Goal: Information Seeking & Learning: Learn about a topic

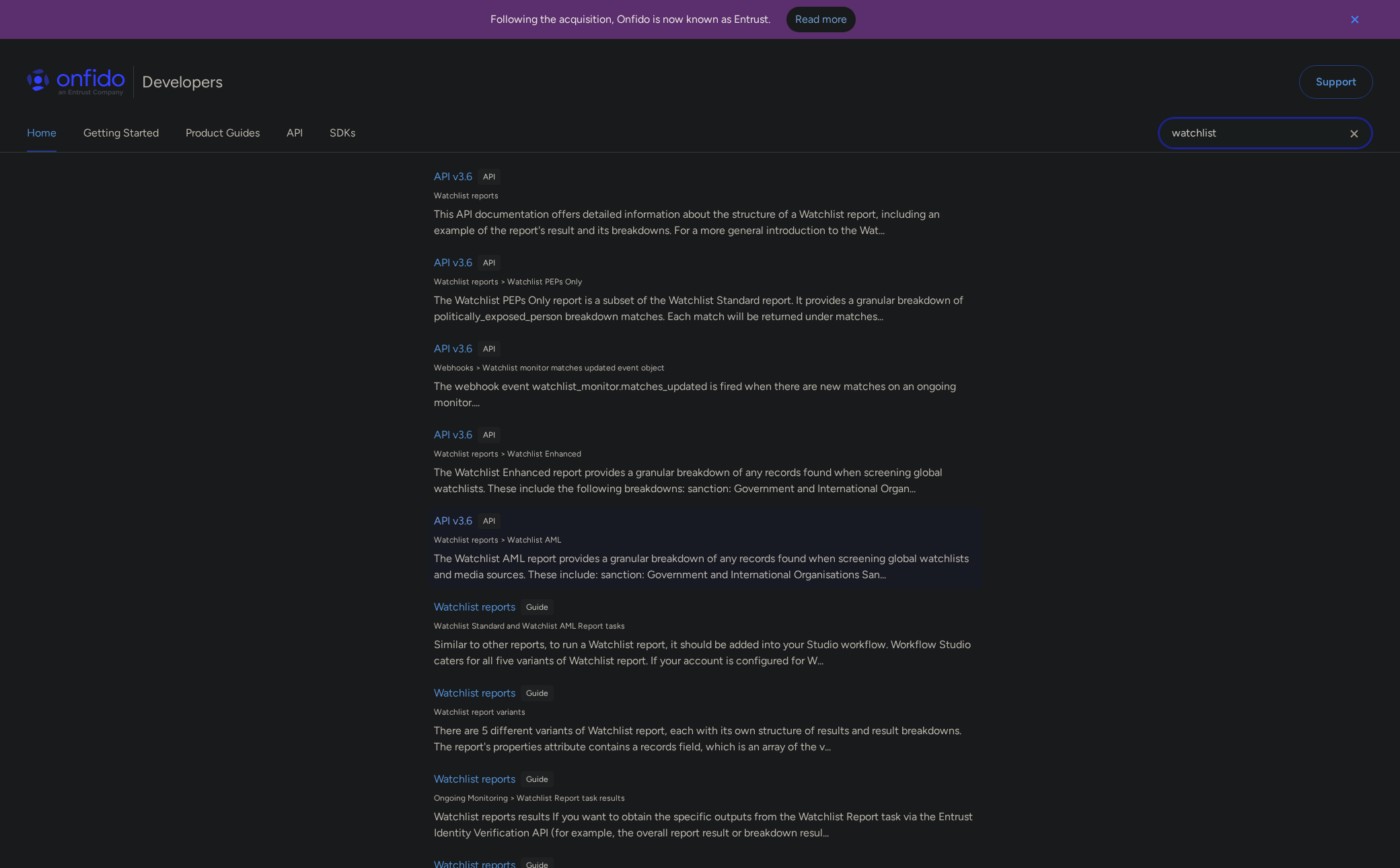
scroll to position [262, 0]
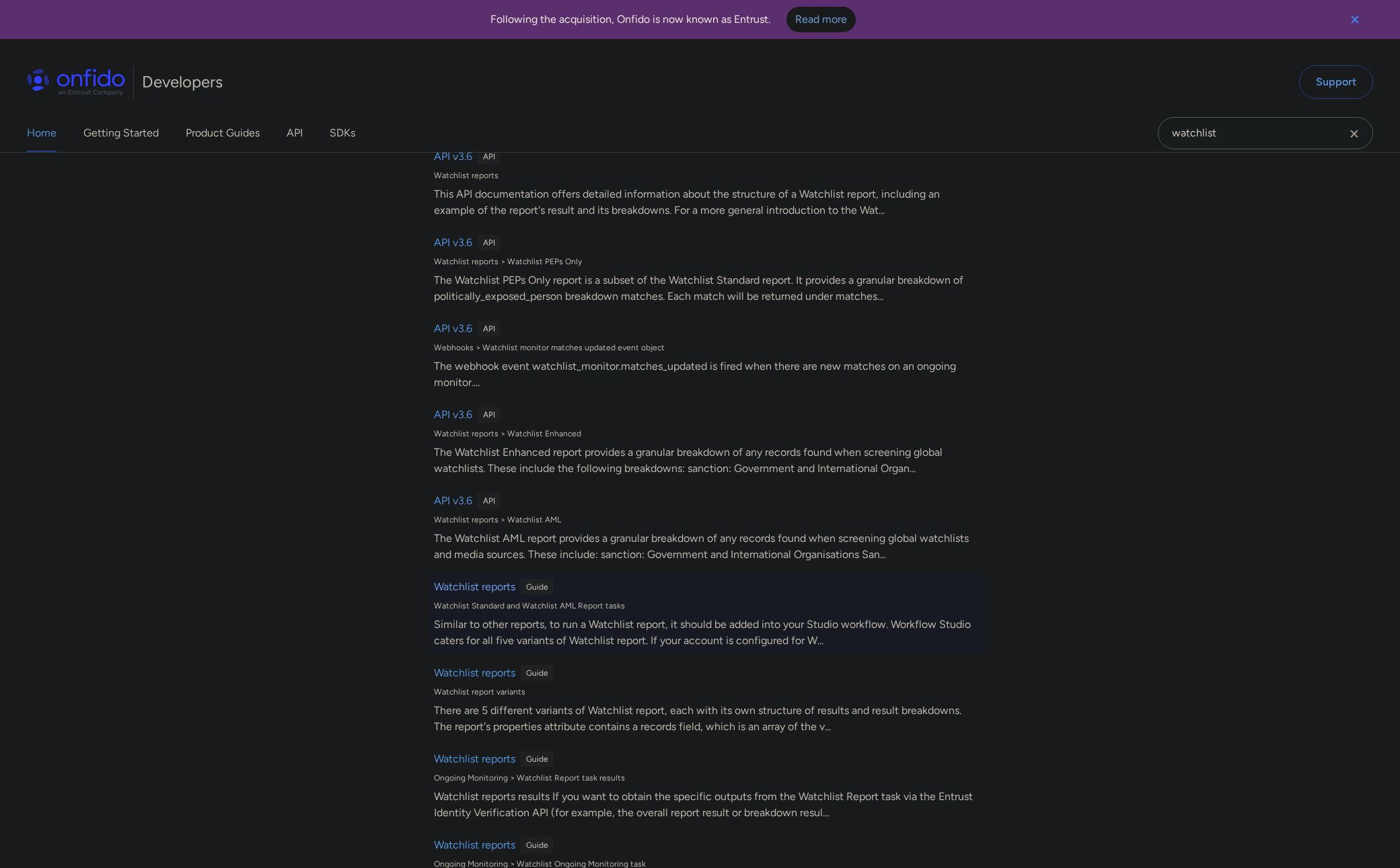
click at [497, 591] on h6 "Watchlist reports" at bounding box center [474, 587] width 81 height 16
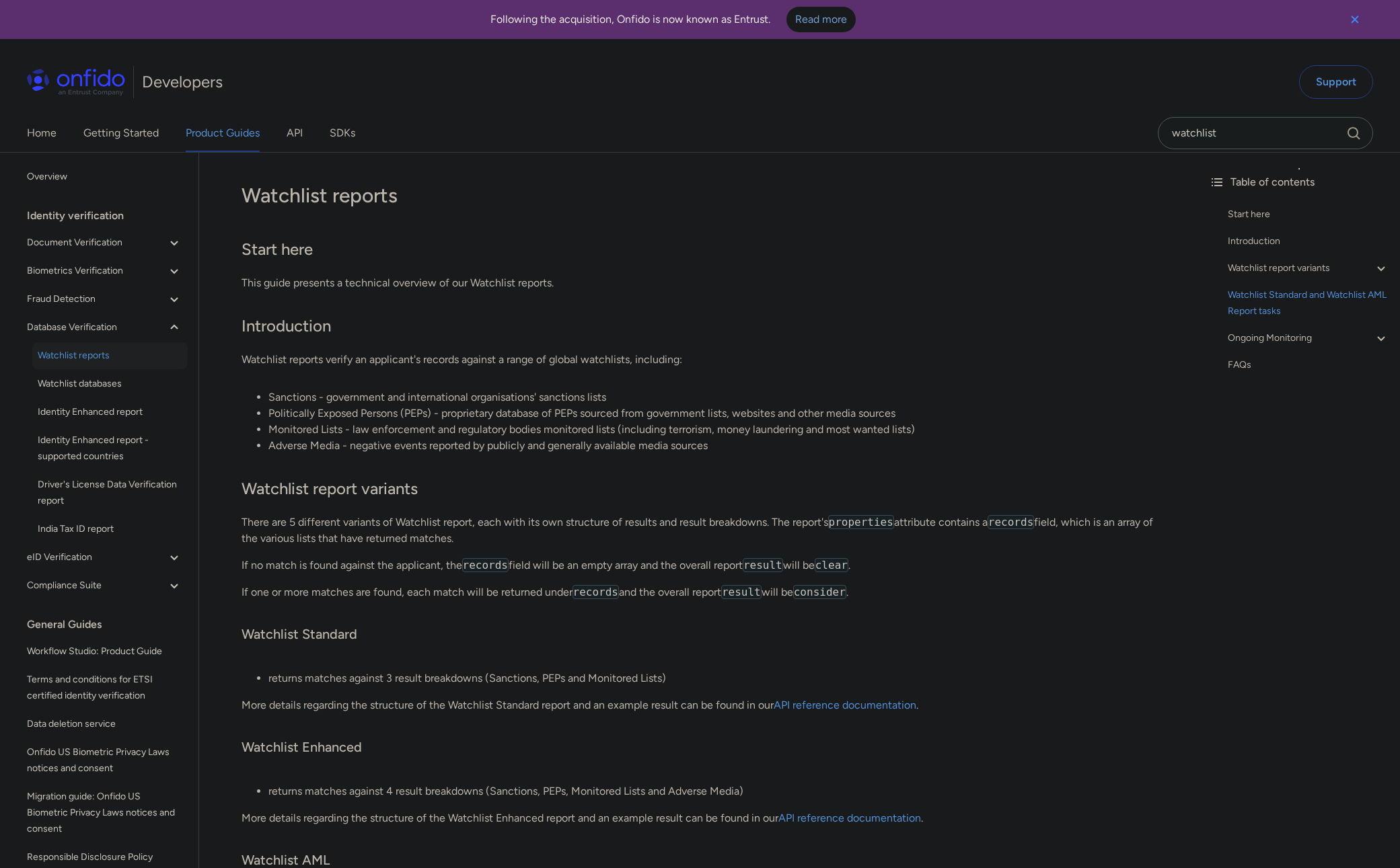
scroll to position [1109, 0]
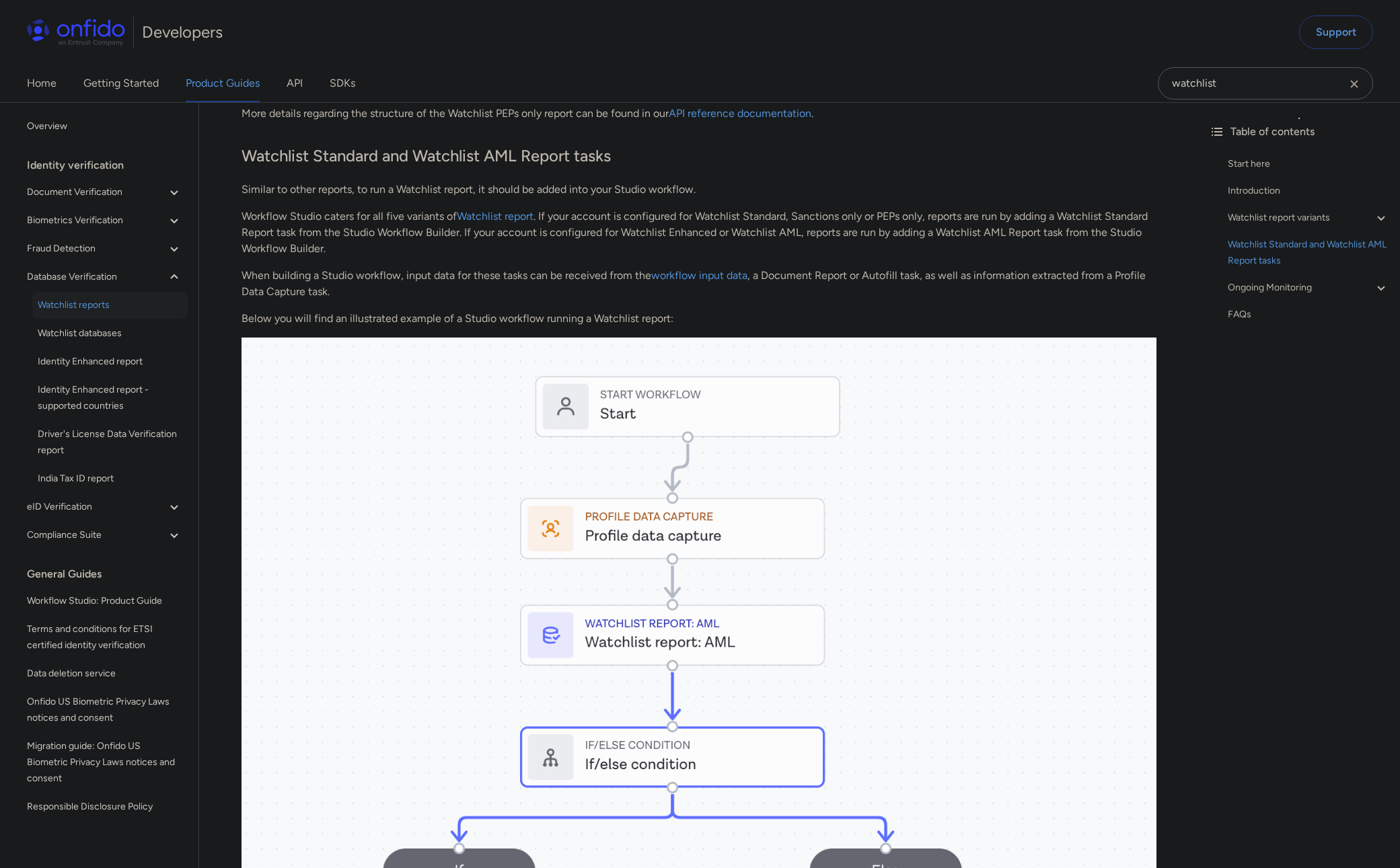
click at [1007, 90] on div "Home Getting Started Product Guides API SDKs watchlist" at bounding box center [700, 83] width 1400 height 38
click at [733, 153] on h2 "Watchlist Standard and Watchlist AML Report tasks" at bounding box center [699, 157] width 915 height 23
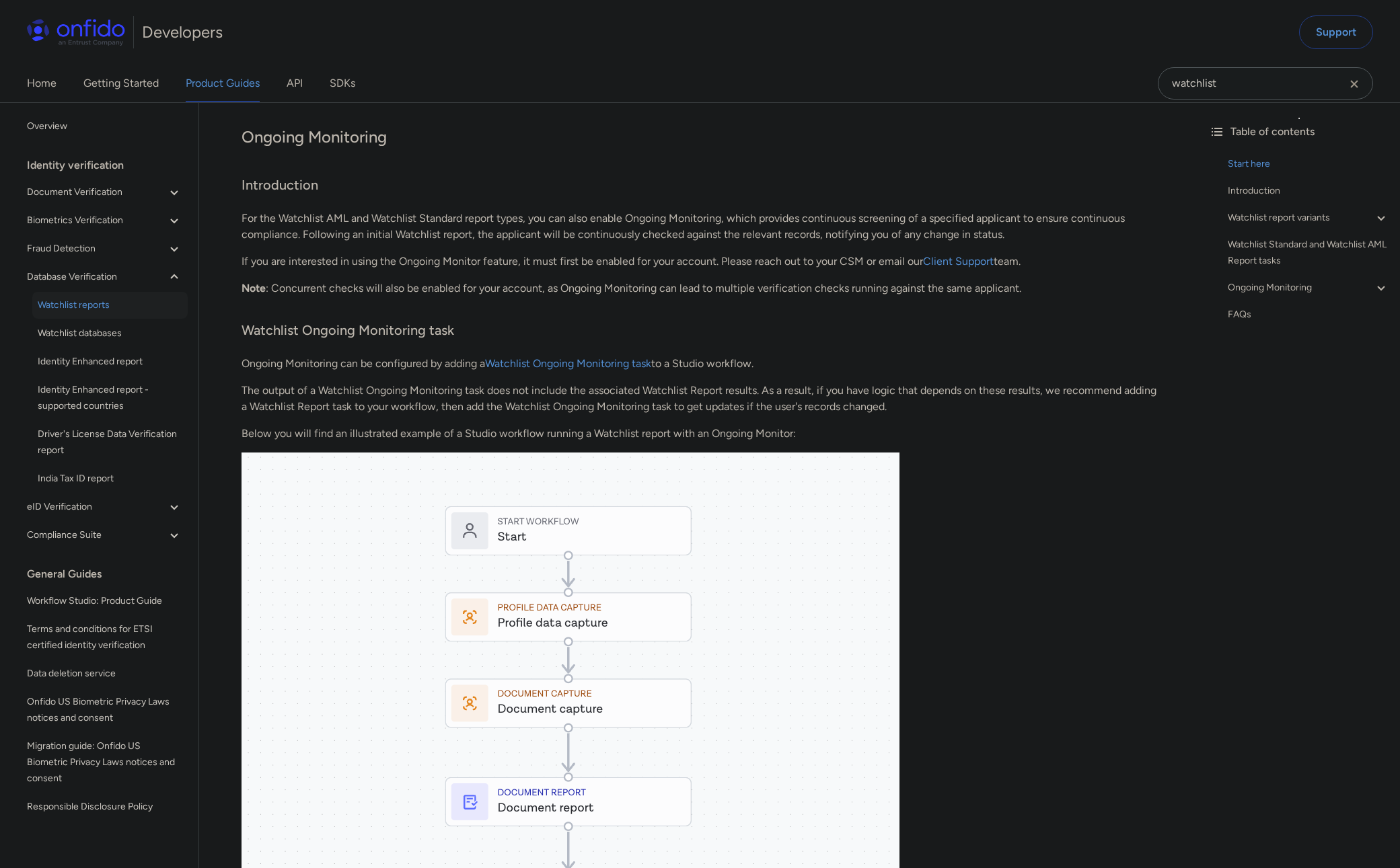
scroll to position [88, 0]
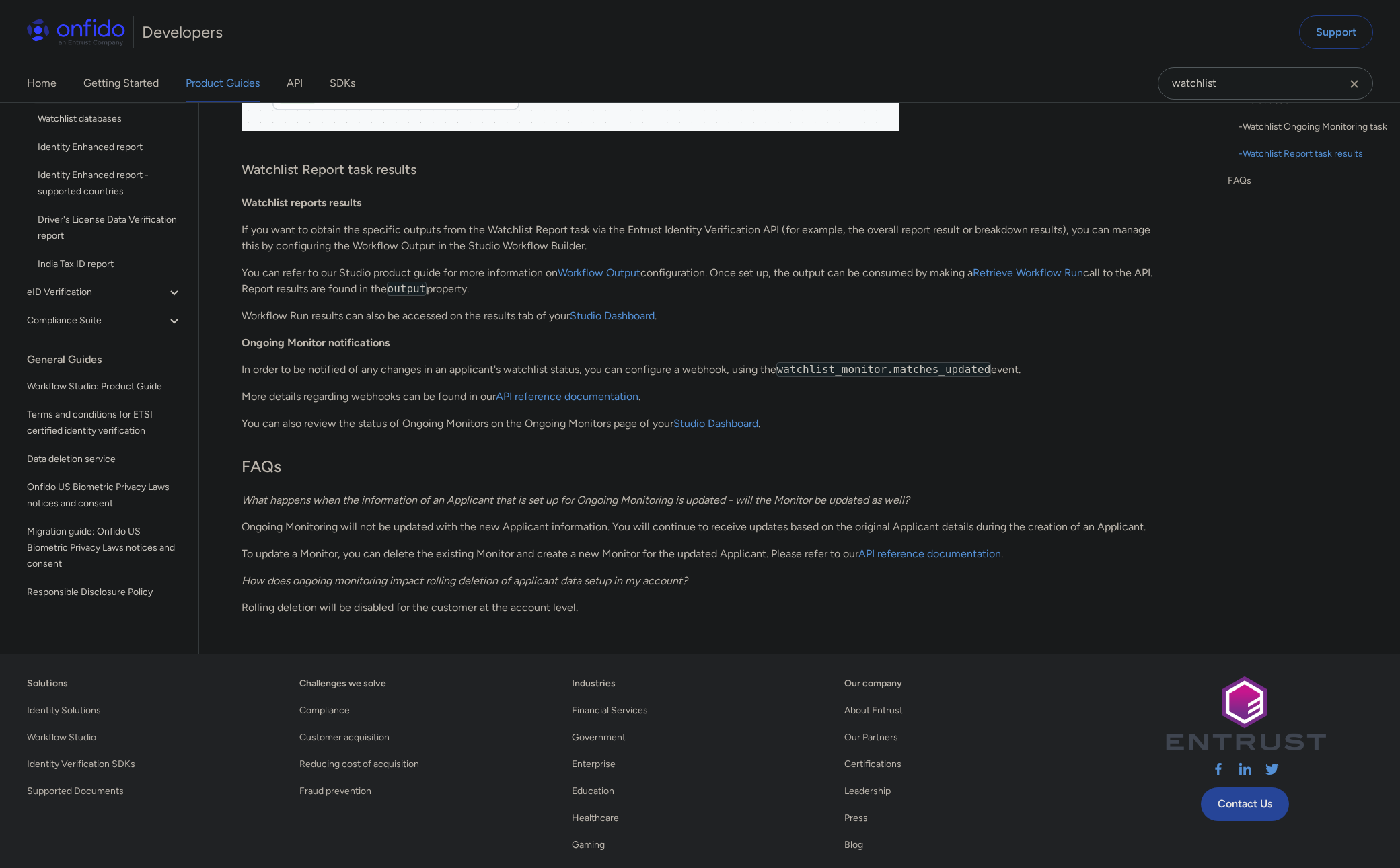
scroll to position [3343, 0]
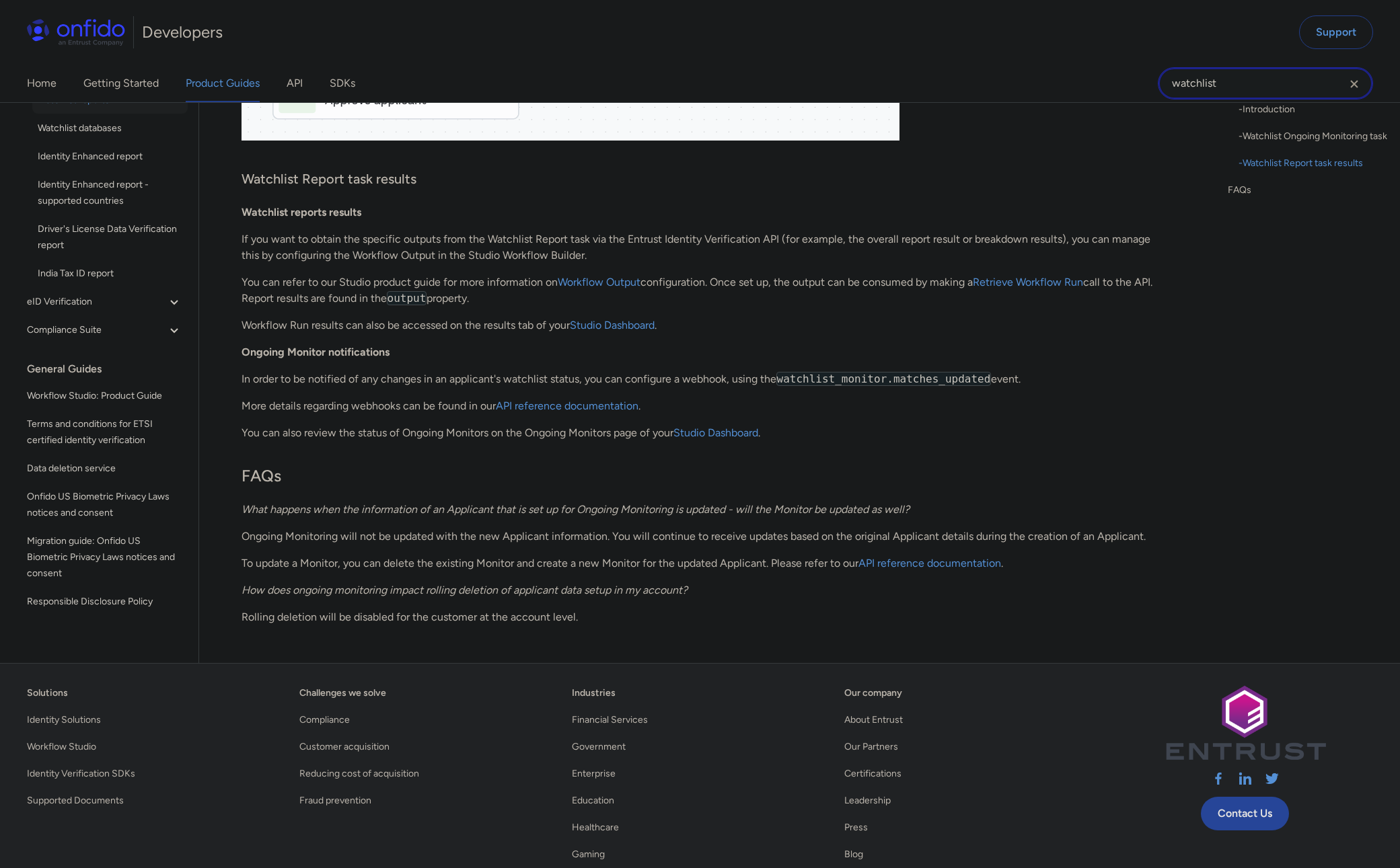
click at [1262, 87] on input "watchlist" at bounding box center [1264, 82] width 215 height 32
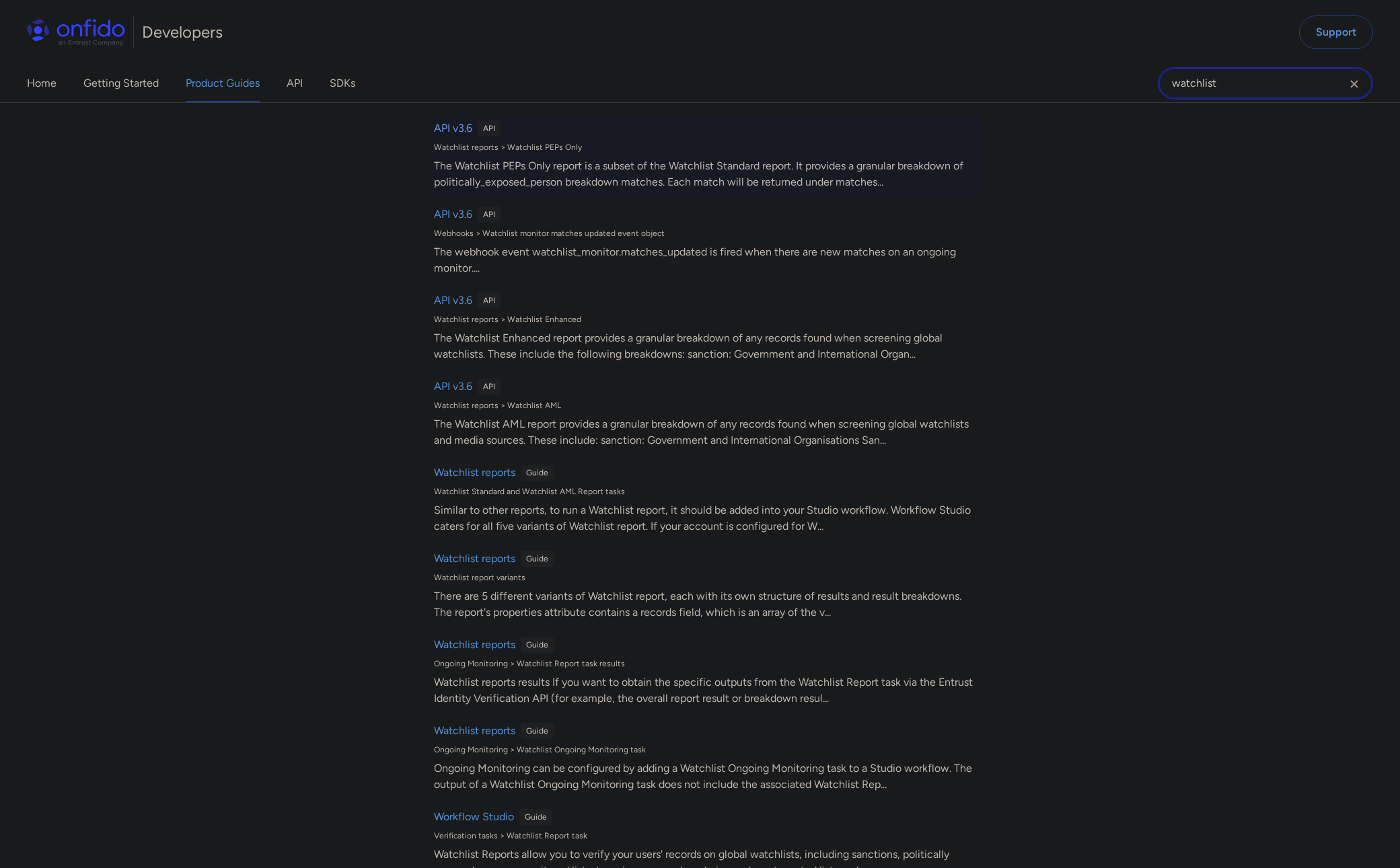
scroll to position [332, 0]
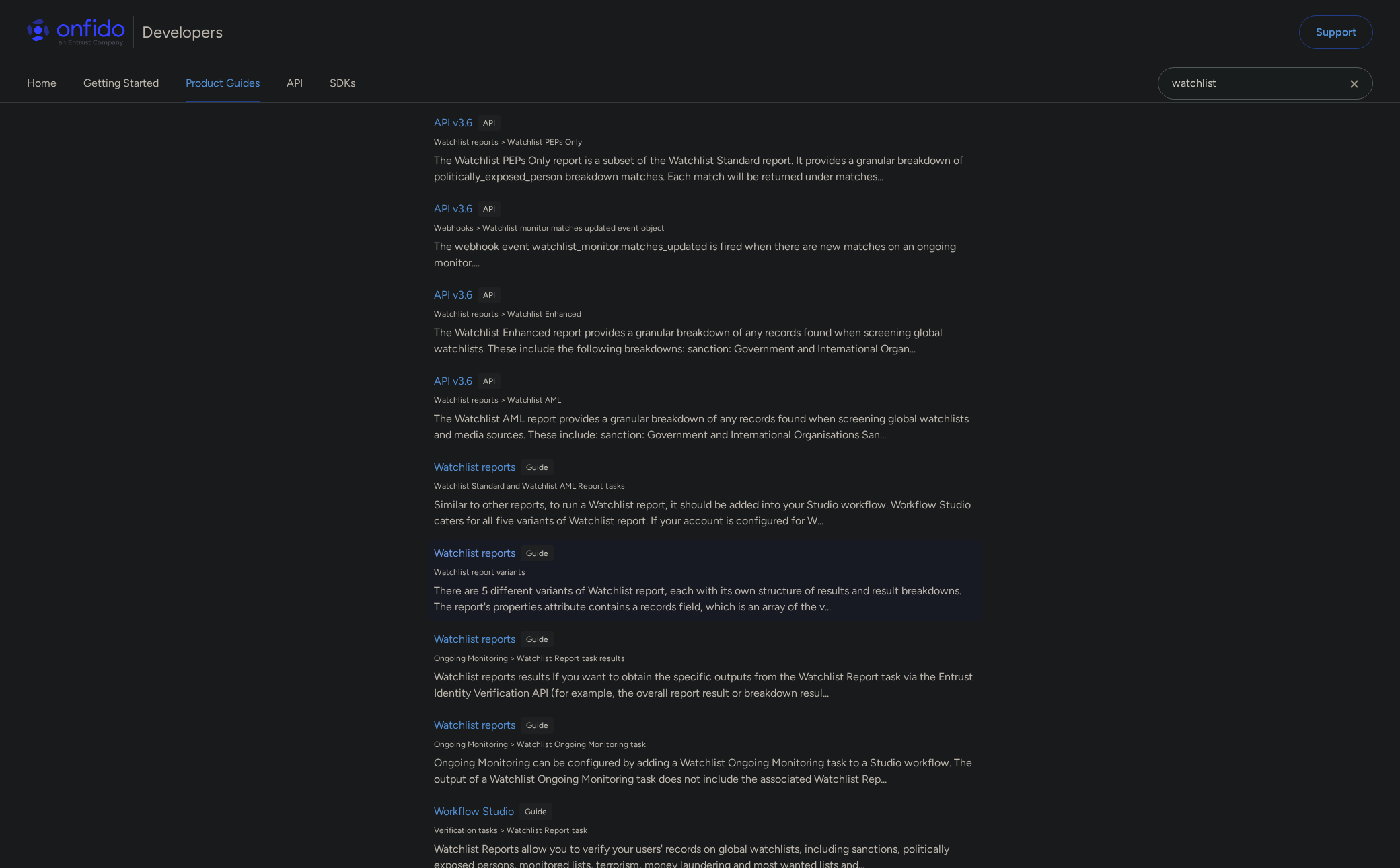
click at [493, 554] on h6 "Watchlist reports" at bounding box center [474, 554] width 81 height 16
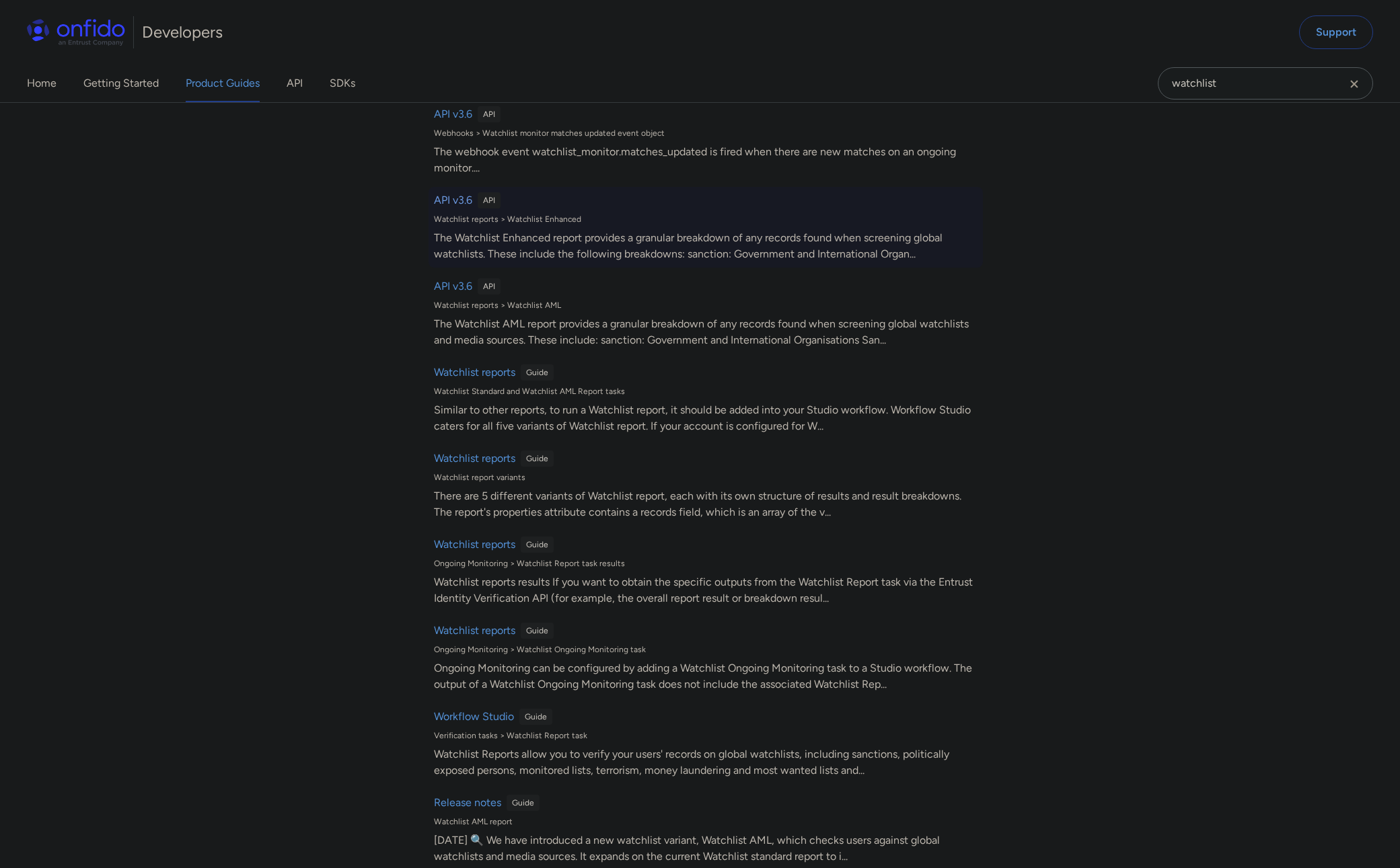
scroll to position [423, 0]
click at [495, 460] on h6 "Watchlist reports" at bounding box center [474, 463] width 81 height 16
click at [1140, 248] on div "Filter by: Guides API Web iOS Android React Native Flutter Filter by... Search …" at bounding box center [700, 485] width 1400 height 766
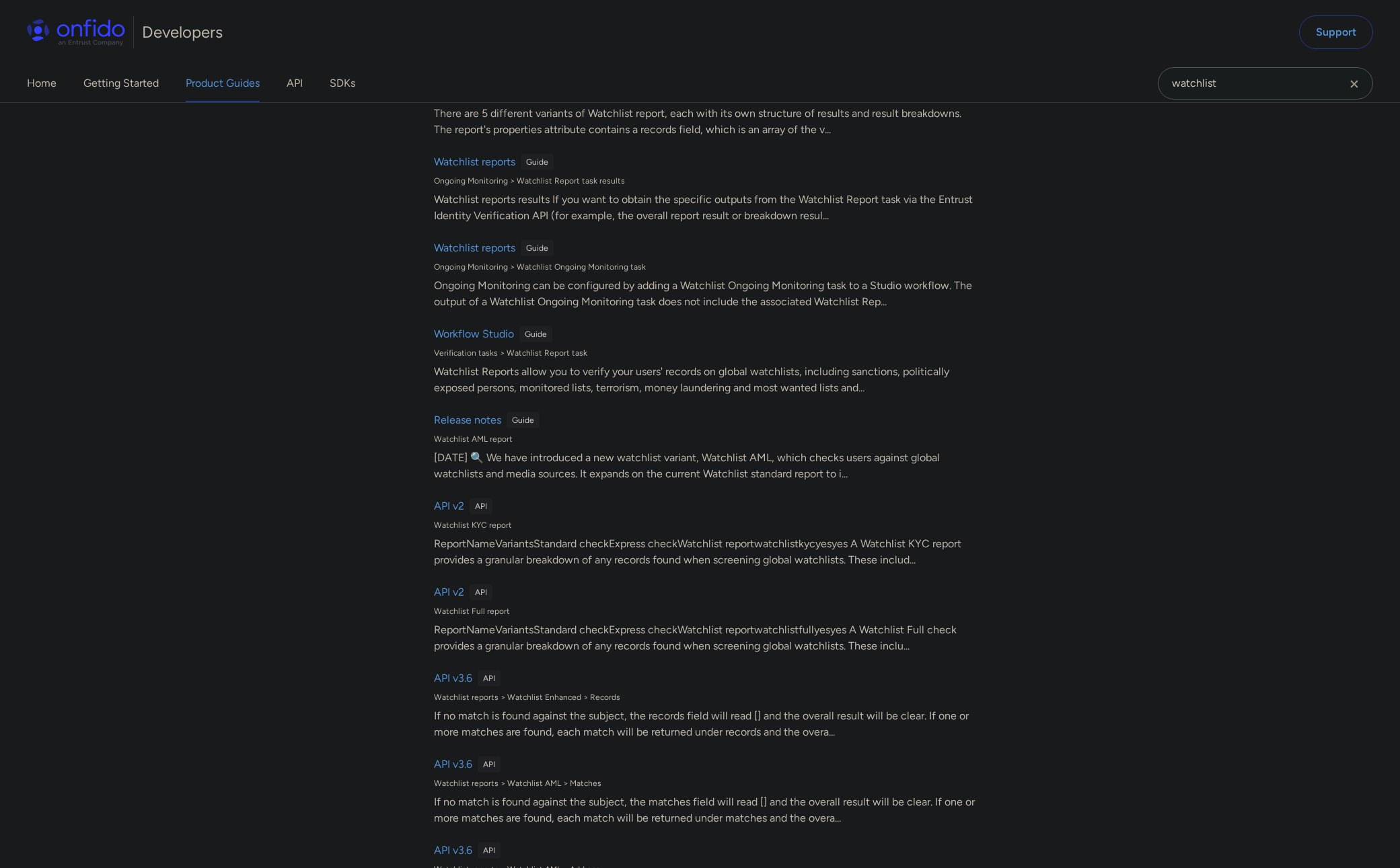
scroll to position [812, 0]
click at [453, 677] on h6 "API v3.6" at bounding box center [453, 677] width 38 height 16
select select "http"
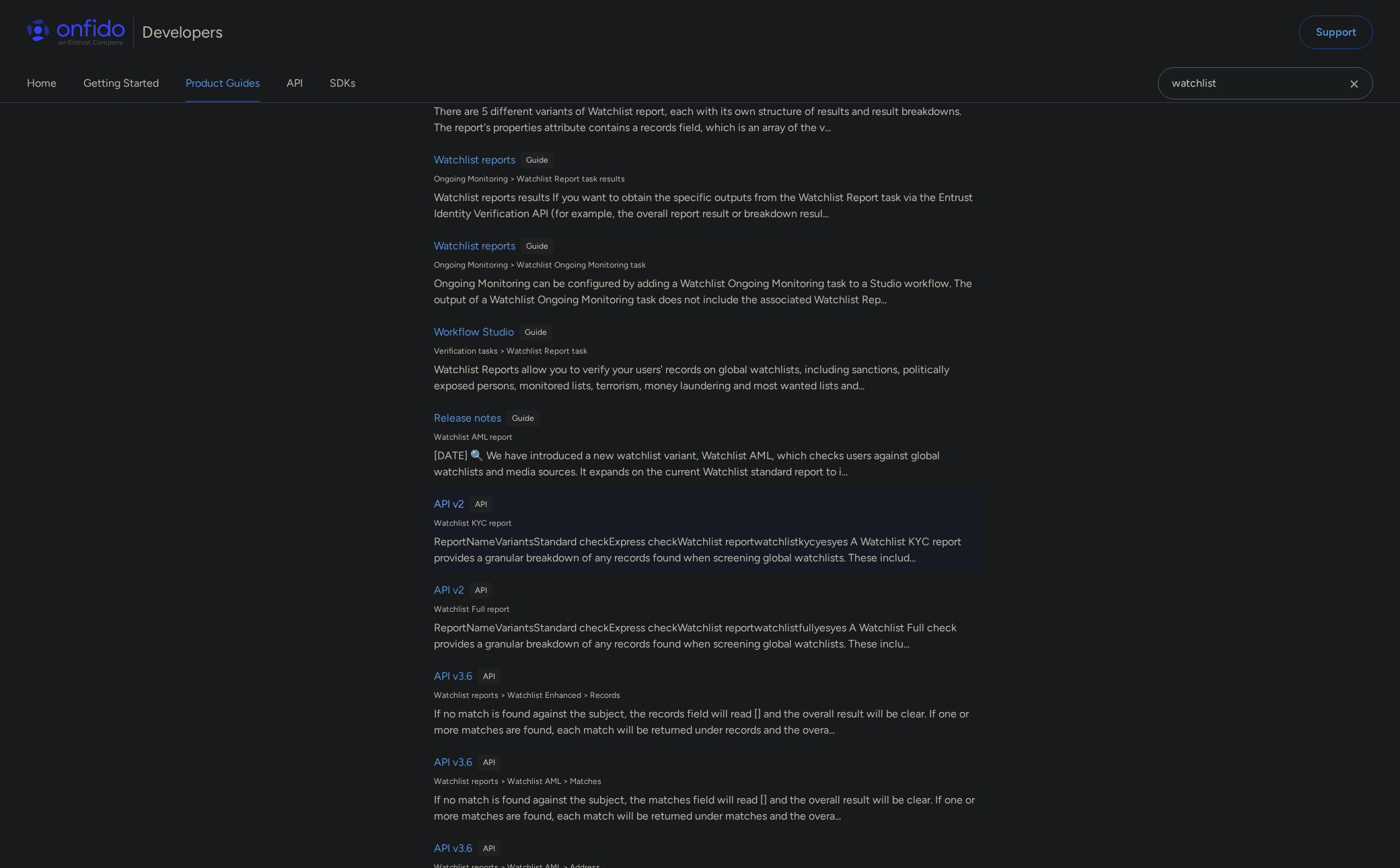
select select "http"
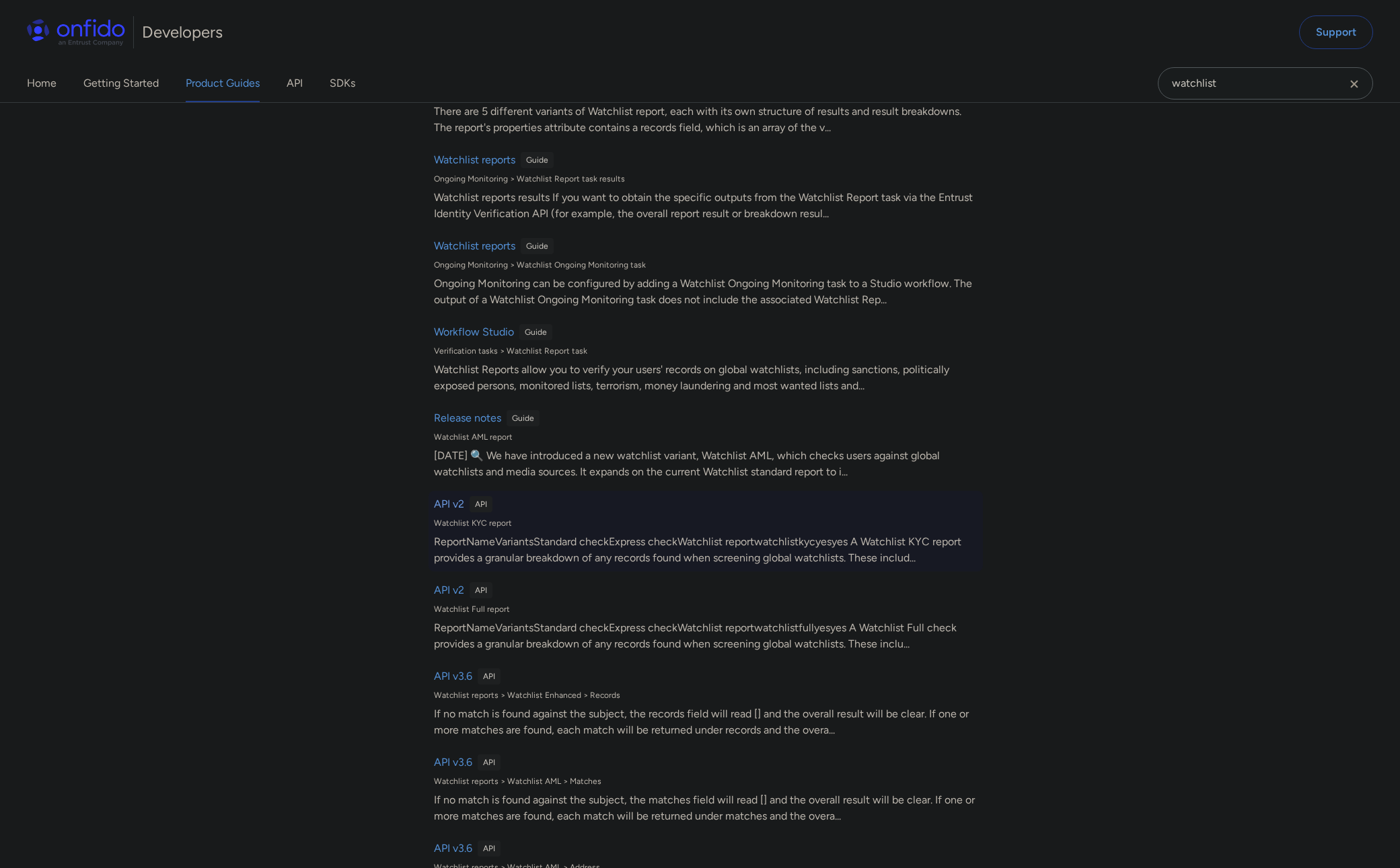
select select "http"
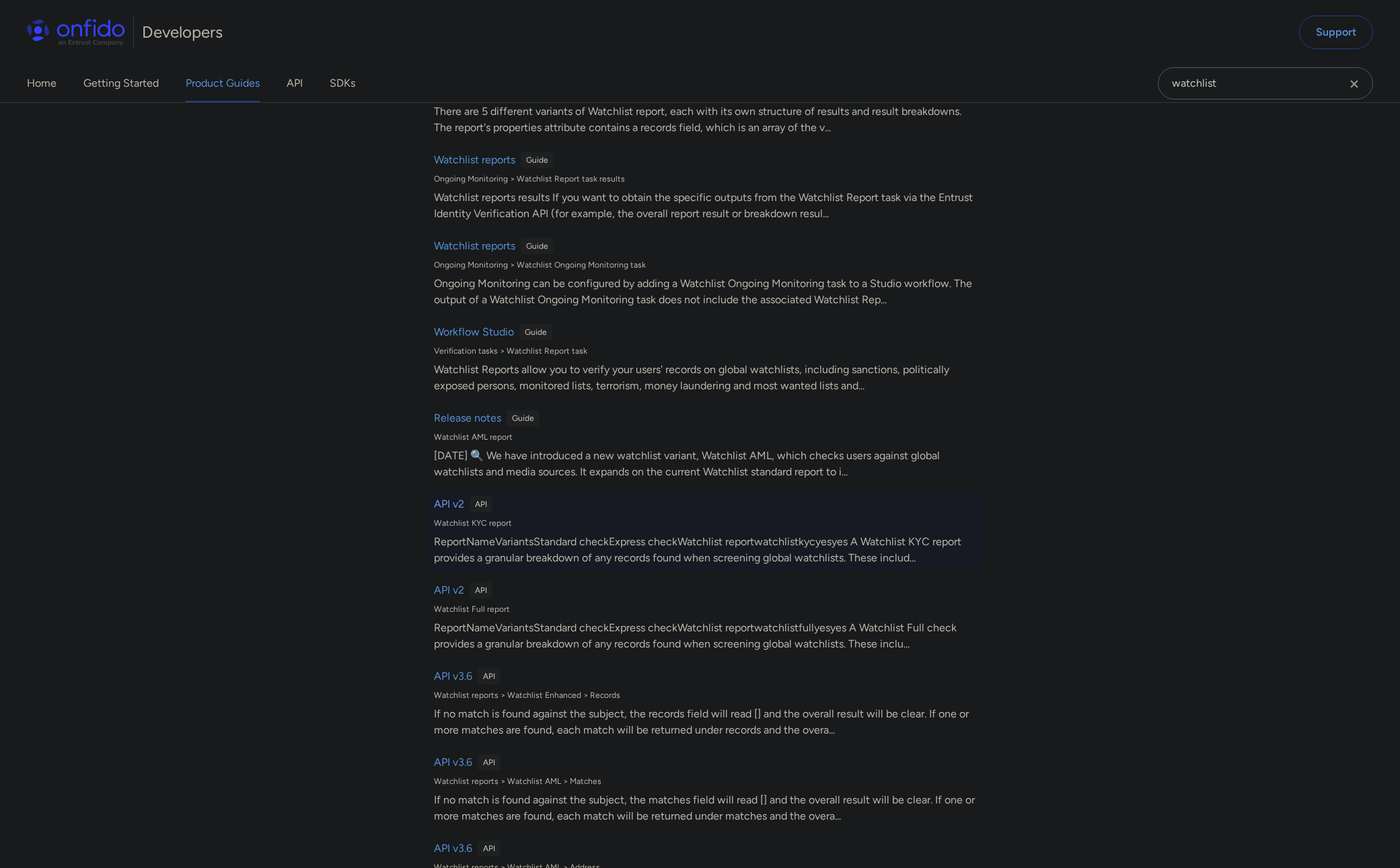
select select "http"
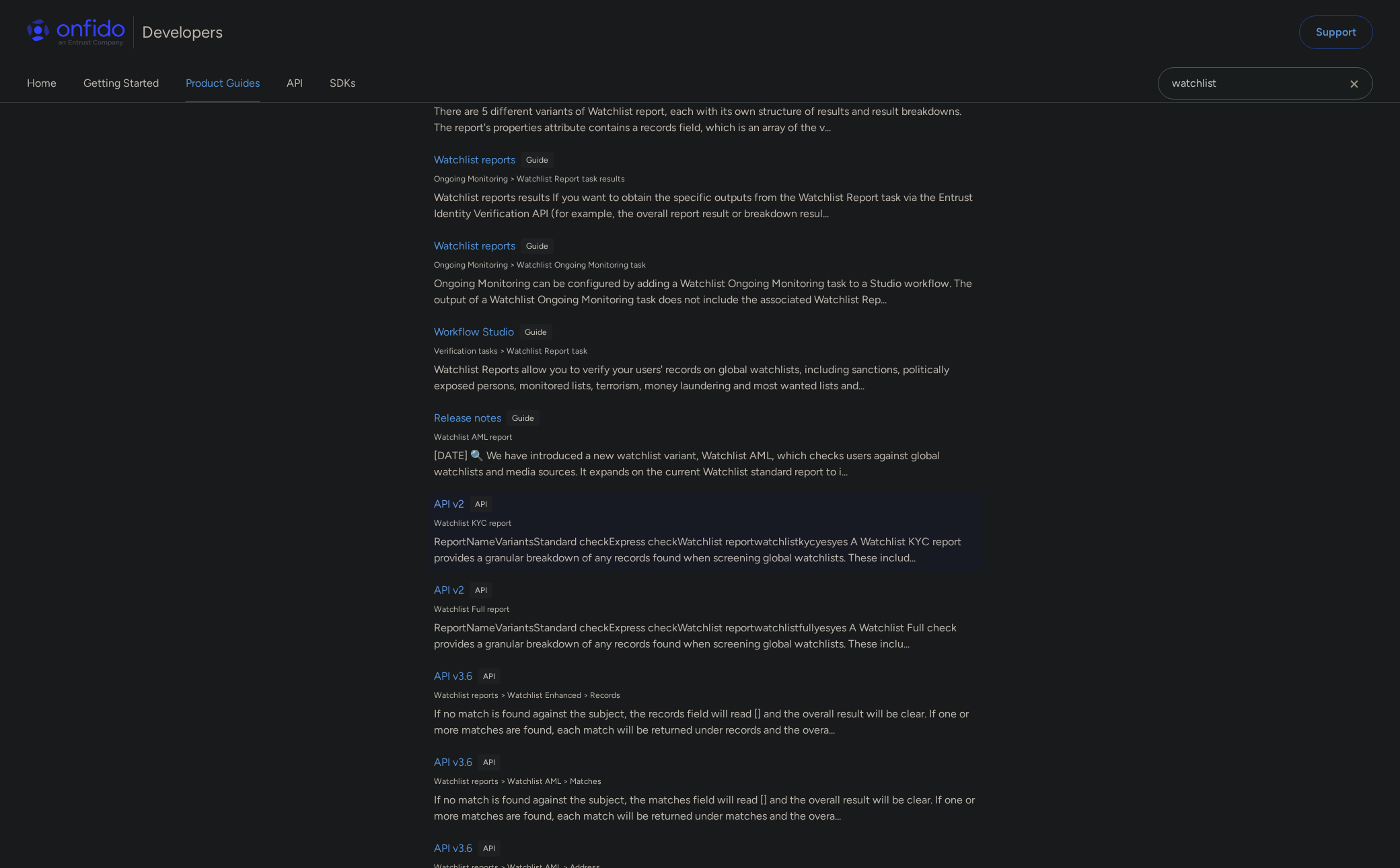
select select "http"
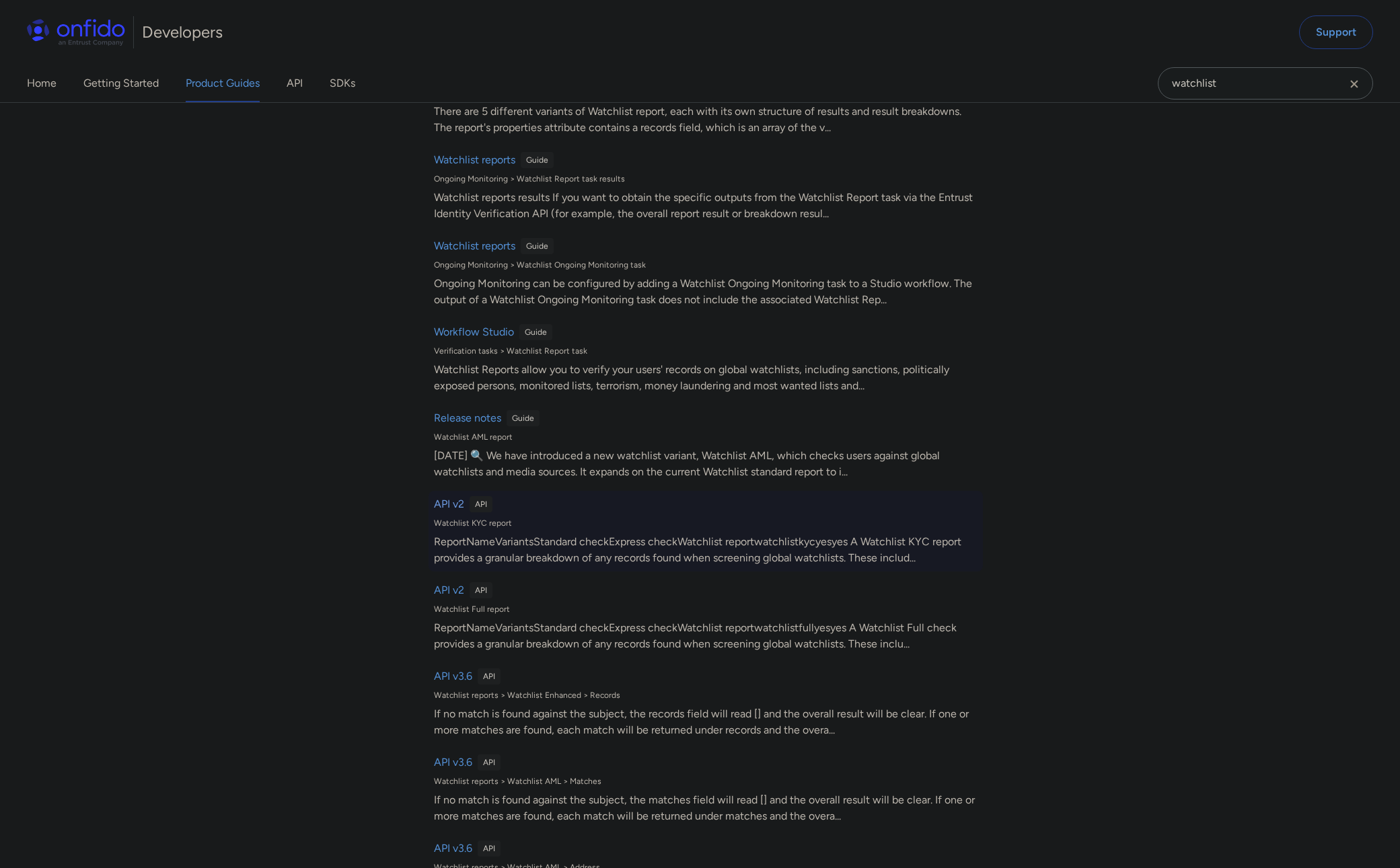
select select "http"
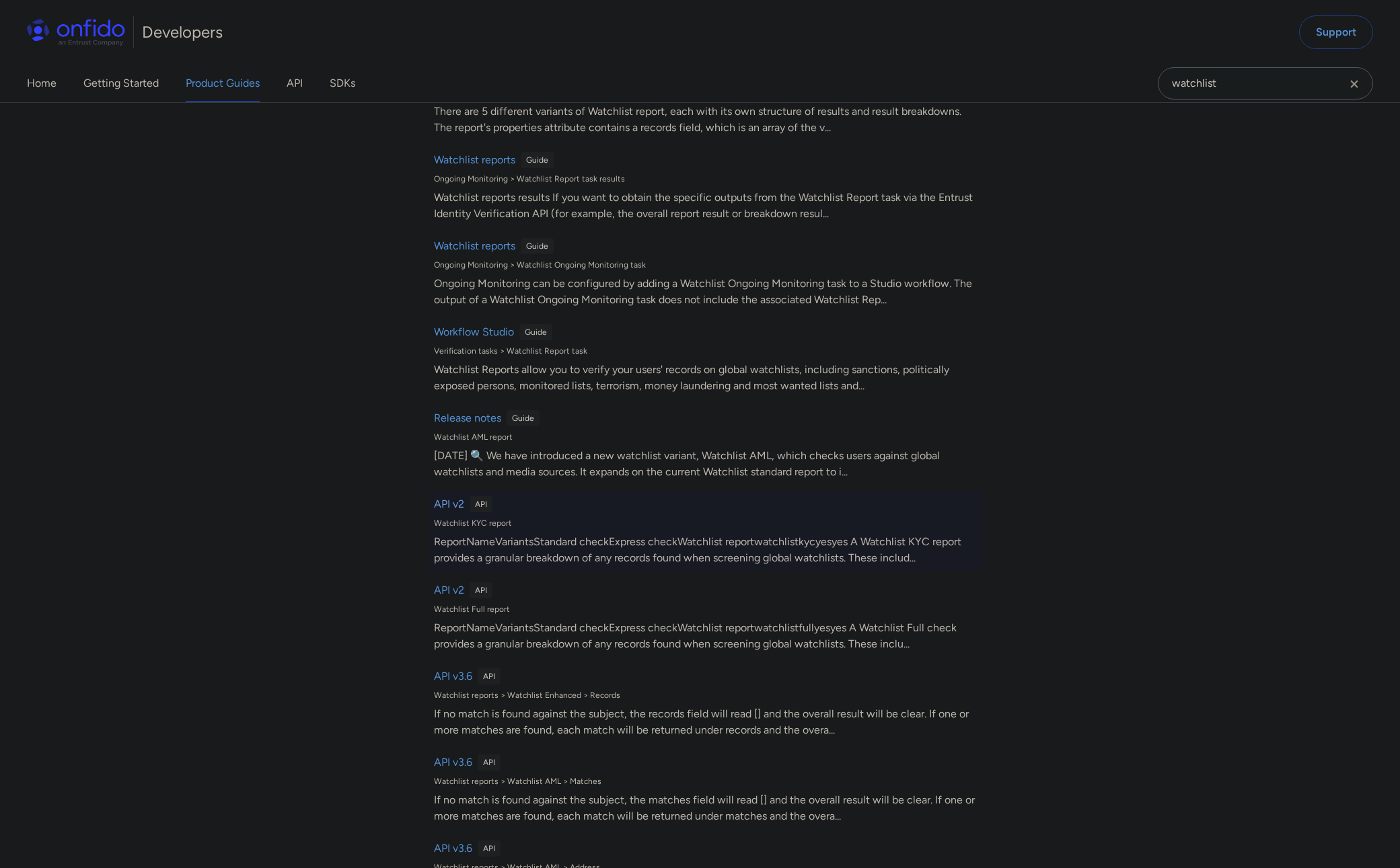
select select "http"
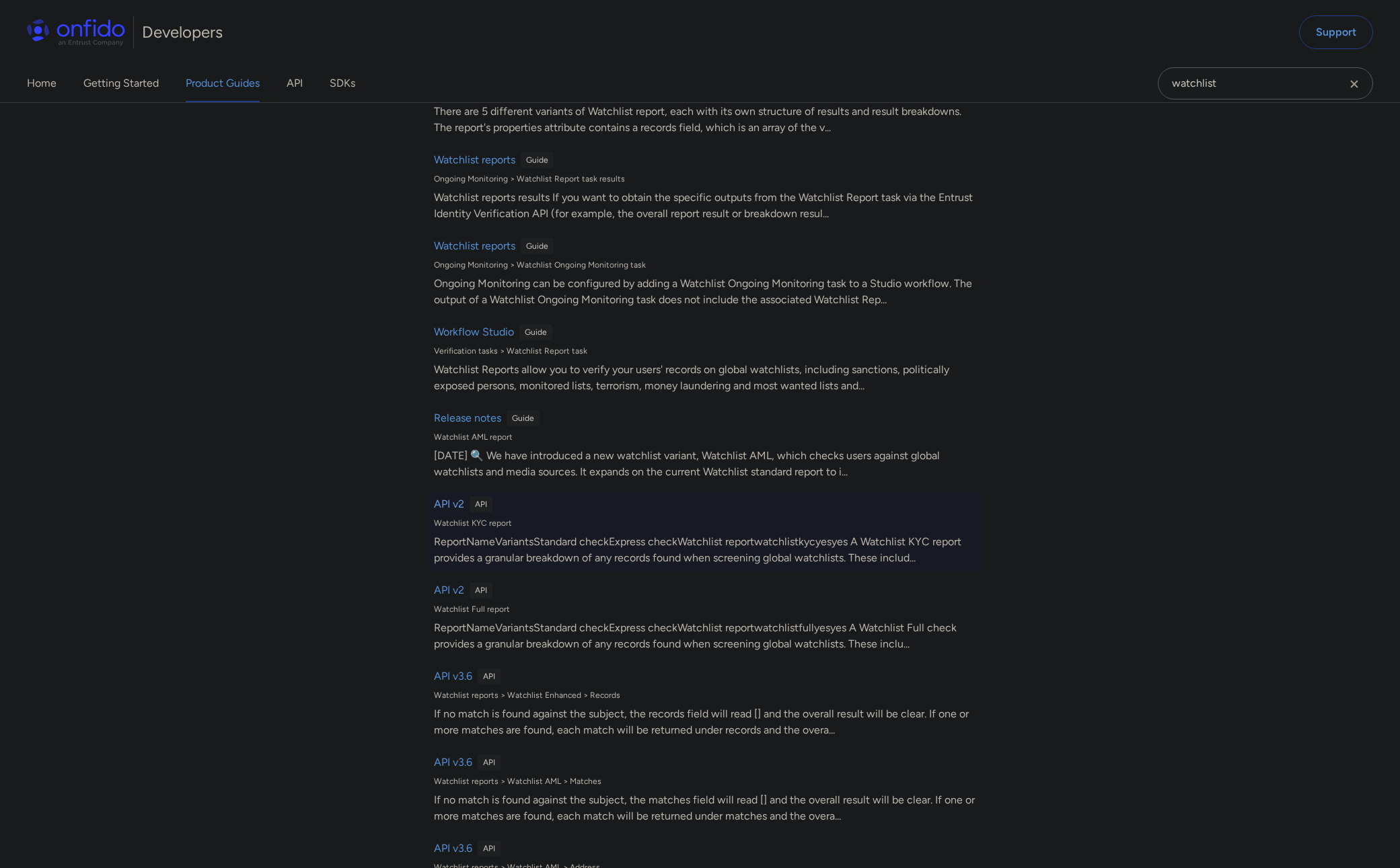
select select "http"
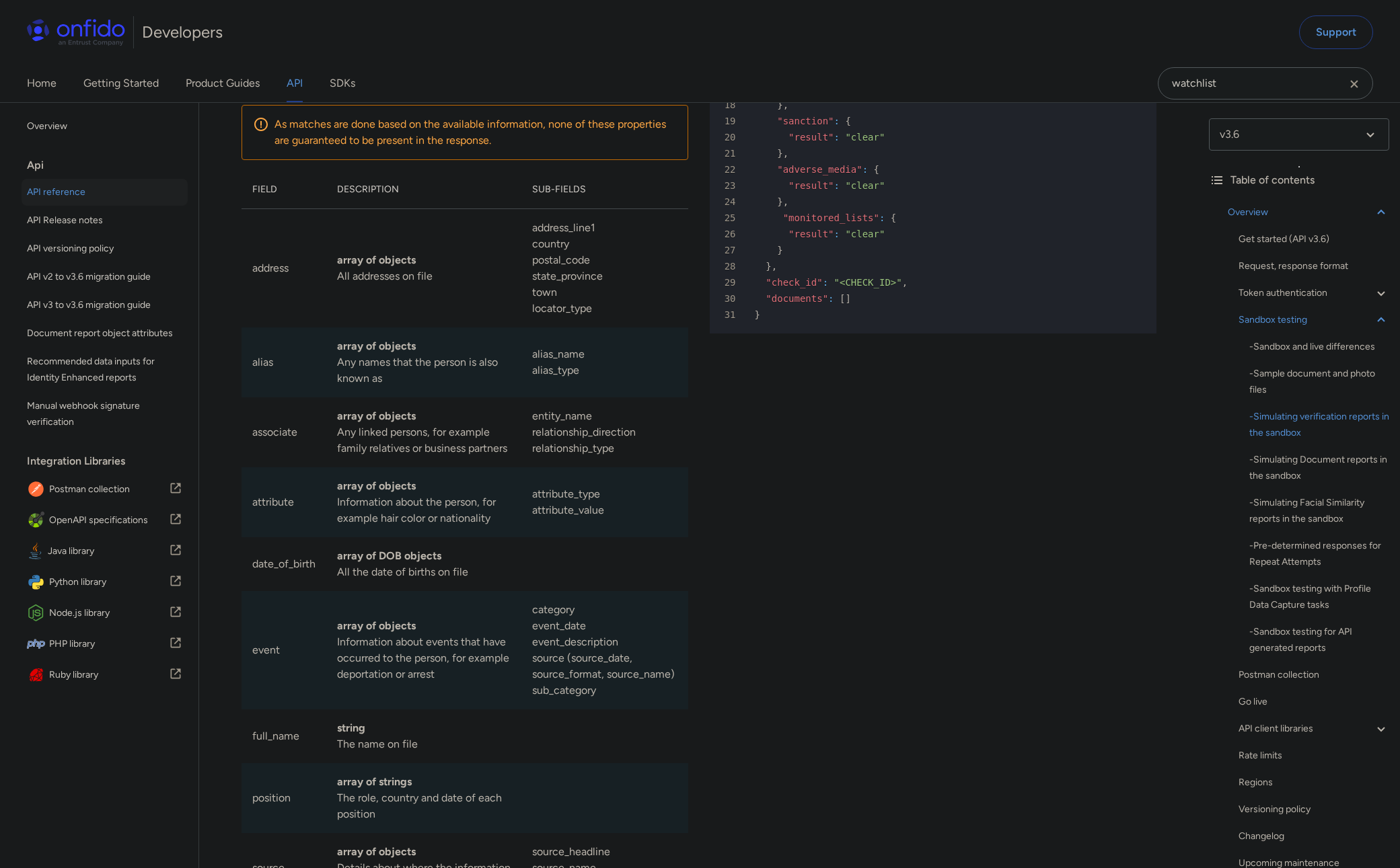
scroll to position [2479, 0]
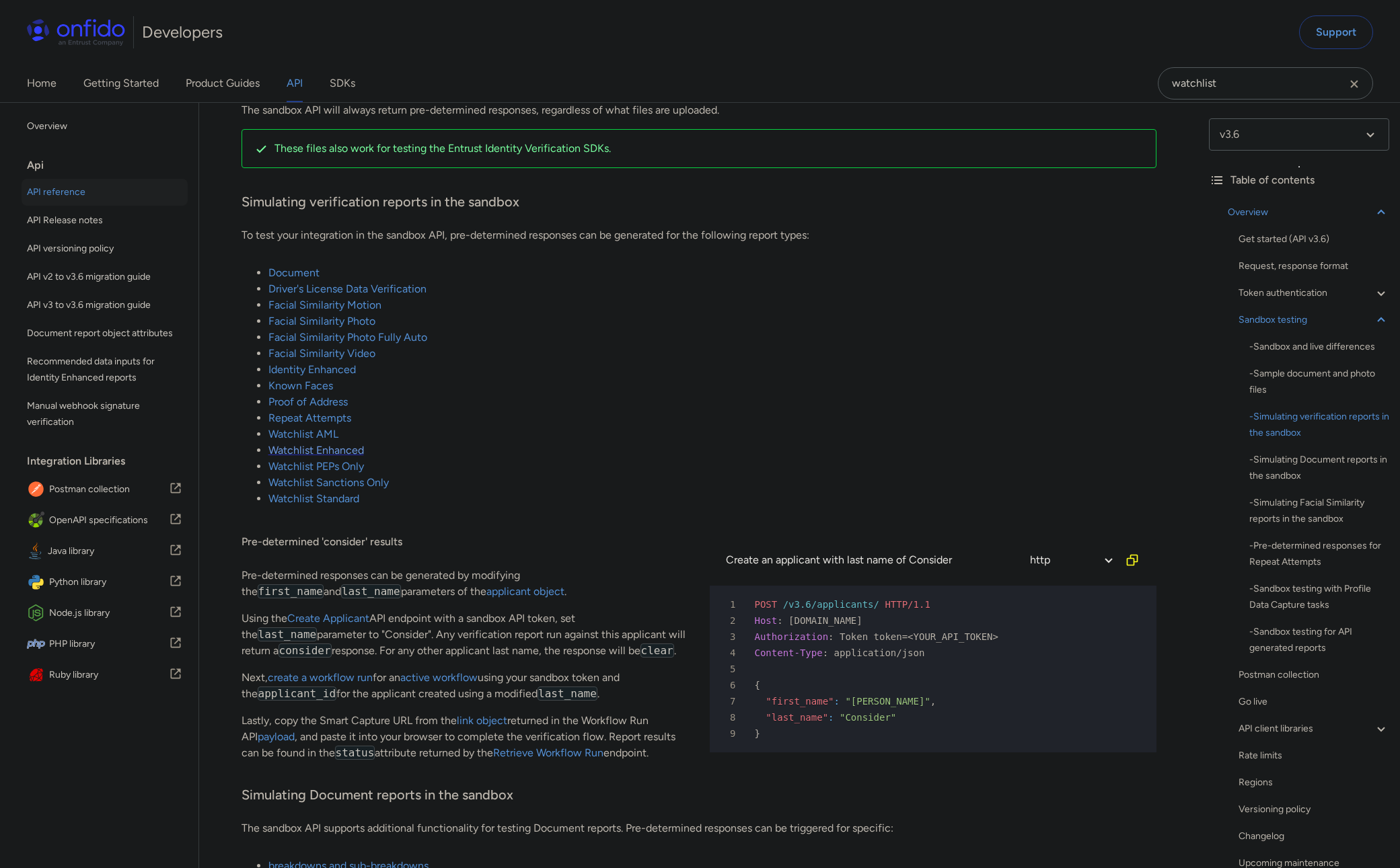
click at [348, 452] on link "Watchlist Enhanced" at bounding box center [316, 450] width 95 height 13
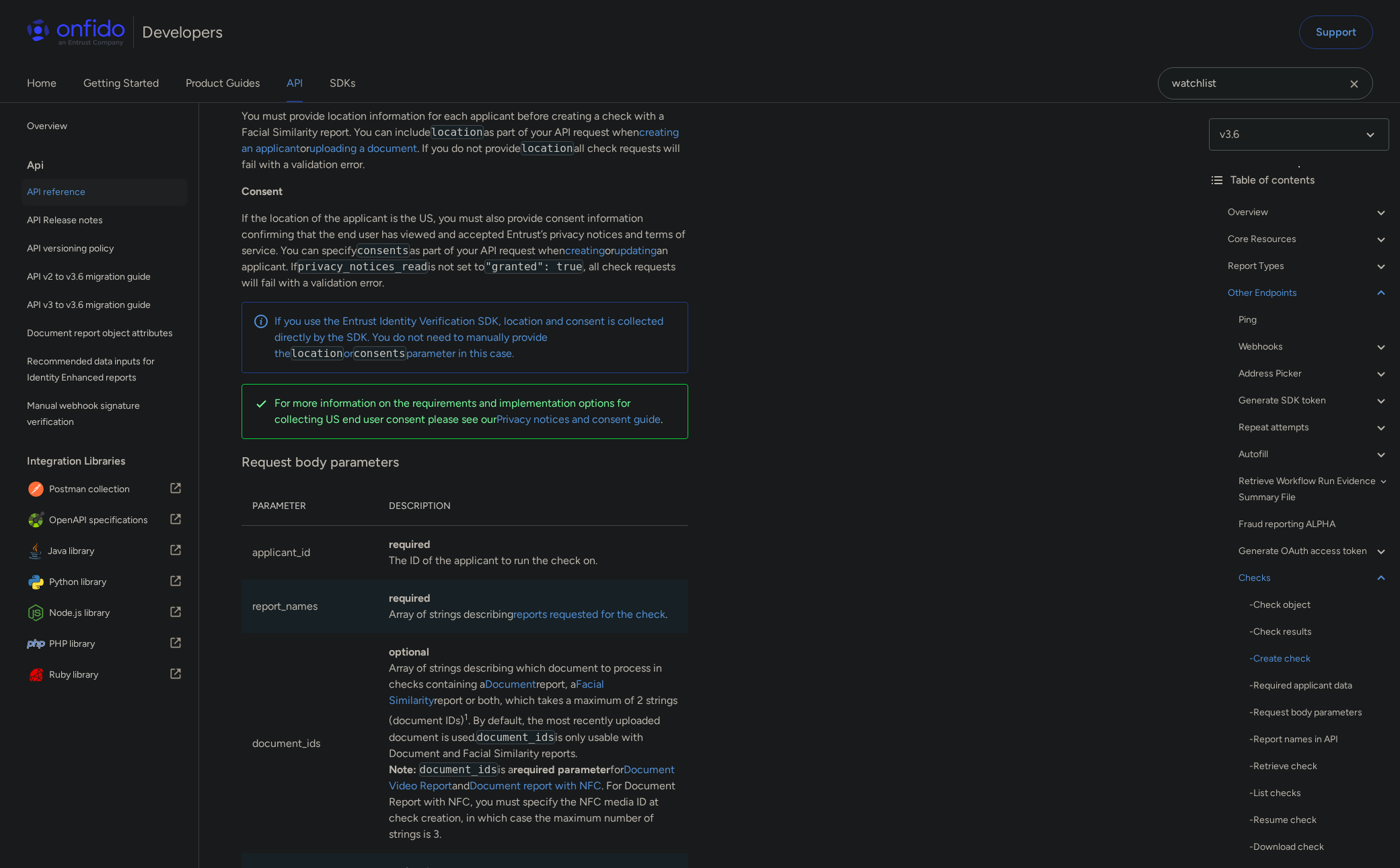
scroll to position [124334, 0]
